Goal: Obtain resource: Obtain resource

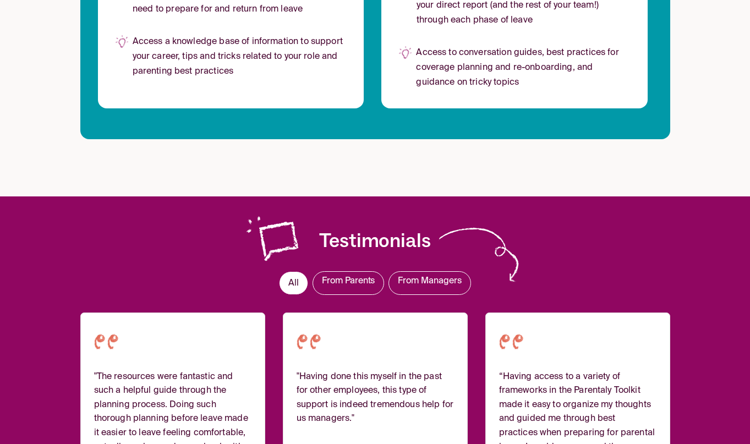
scroll to position [1027, 0]
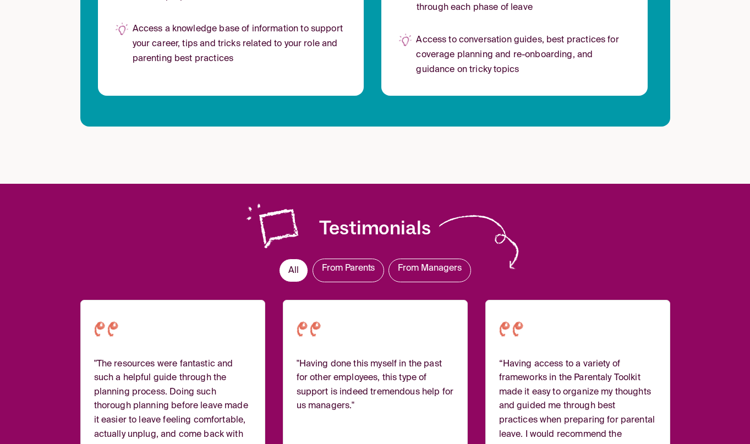
click at [359, 268] on span "From Parents" at bounding box center [348, 268] width 53 height 9
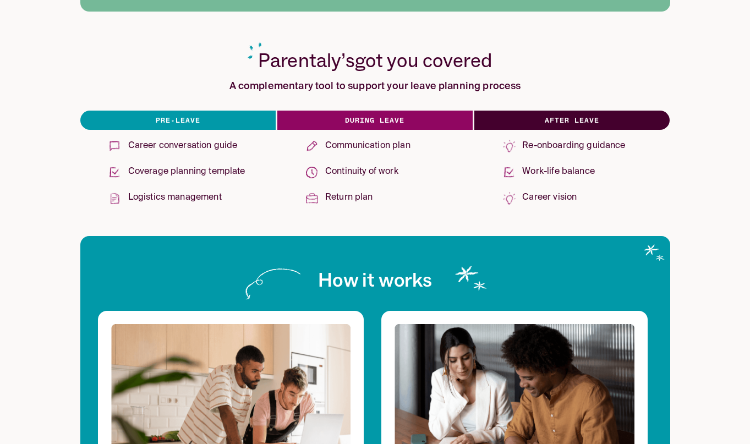
scroll to position [0, 0]
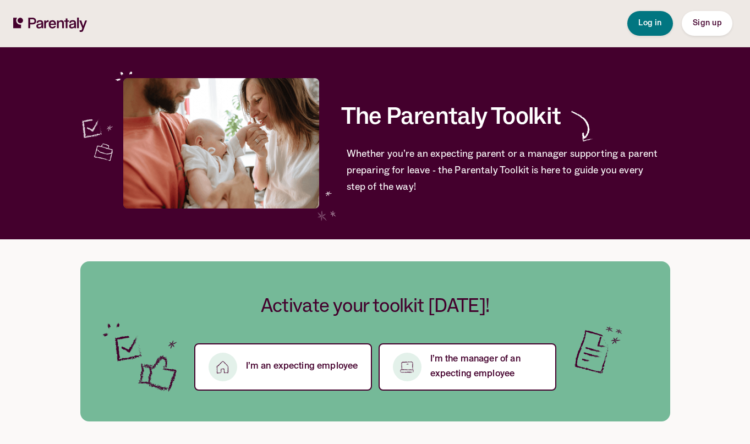
click at [427, 127] on h1 "The Parentaly Toolkit" at bounding box center [505, 109] width 329 height 35
click at [371, 200] on div "The Parentaly Toolkit Whether you’re an expecting parent or a manager supportin…" at bounding box center [375, 143] width 590 height 192
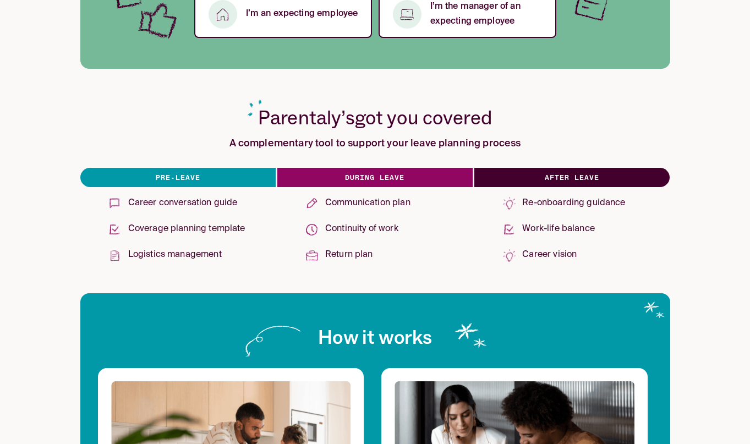
scroll to position [421, 0]
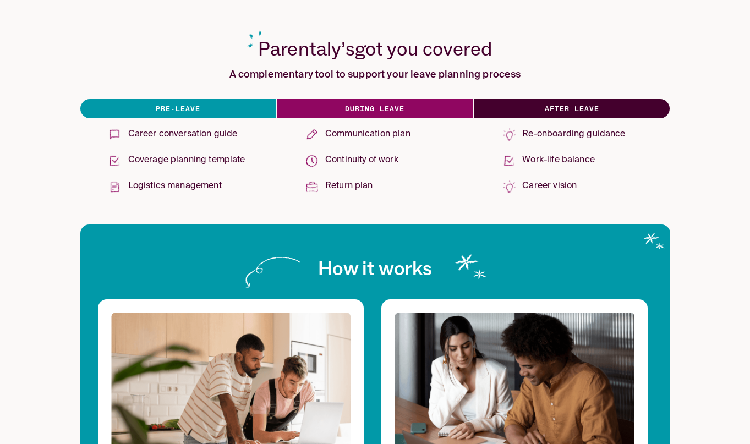
click at [369, 108] on h6 "During leave" at bounding box center [374, 108] width 195 height 19
click at [178, 140] on p "Career conversation guide" at bounding box center [182, 134] width 109 height 15
click at [177, 131] on p "Career conversation guide" at bounding box center [182, 134] width 109 height 15
click at [165, 161] on p "Coverage planning template" at bounding box center [186, 160] width 117 height 15
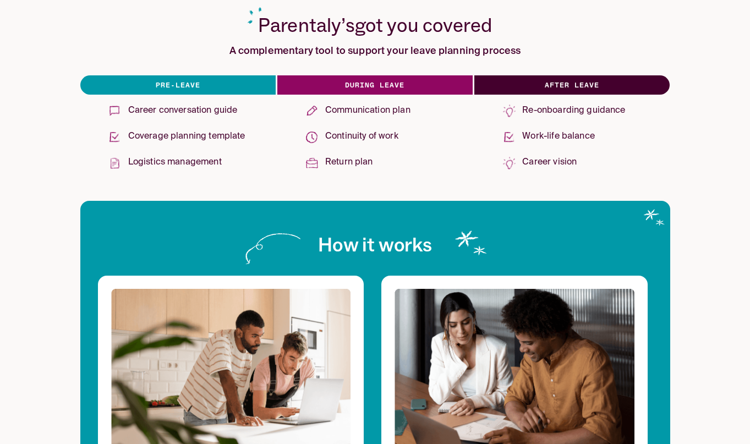
scroll to position [0, 0]
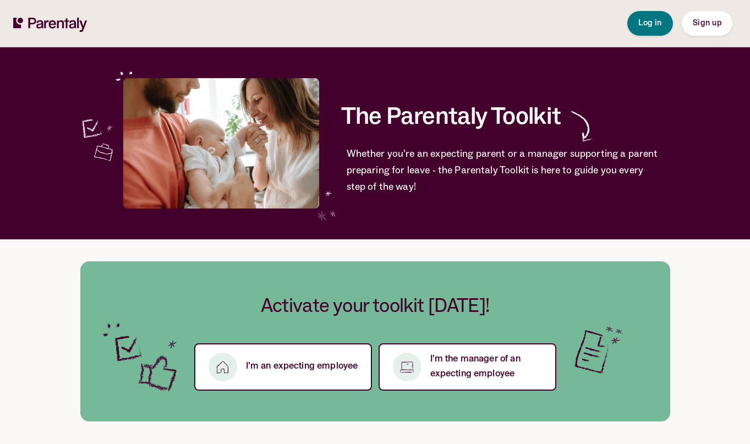
click at [65, 21] on icon at bounding box center [66, 24] width 5 height 10
